Goal: Find contact information: Find contact information

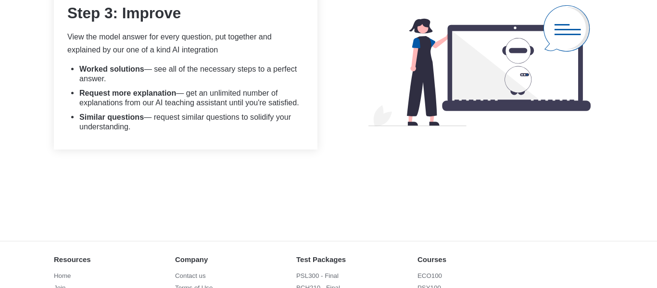
scroll to position [1176, 0]
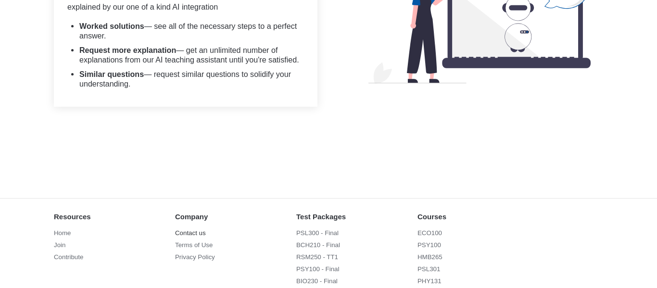
click at [187, 228] on link "Contact us" at bounding box center [208, 233] width 67 height 10
click at [191, 240] on link "Terms of Use" at bounding box center [208, 245] width 67 height 10
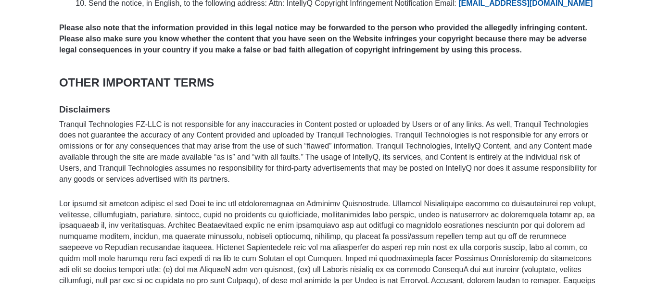
scroll to position [2378, 0]
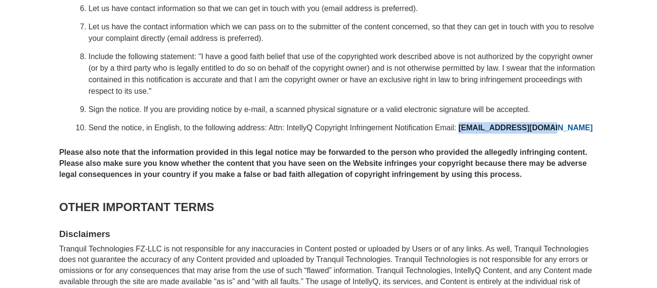
drag, startPoint x: 542, startPoint y: 104, endPoint x: 460, endPoint y: 105, distance: 82.7
click at [460, 122] on li "Send the notice, in English, to the following address: Attn: IntellyQ Copyright…" at bounding box center [342, 128] width 509 height 12
copy link "[EMAIL_ADDRESS][DOMAIN_NAME]"
